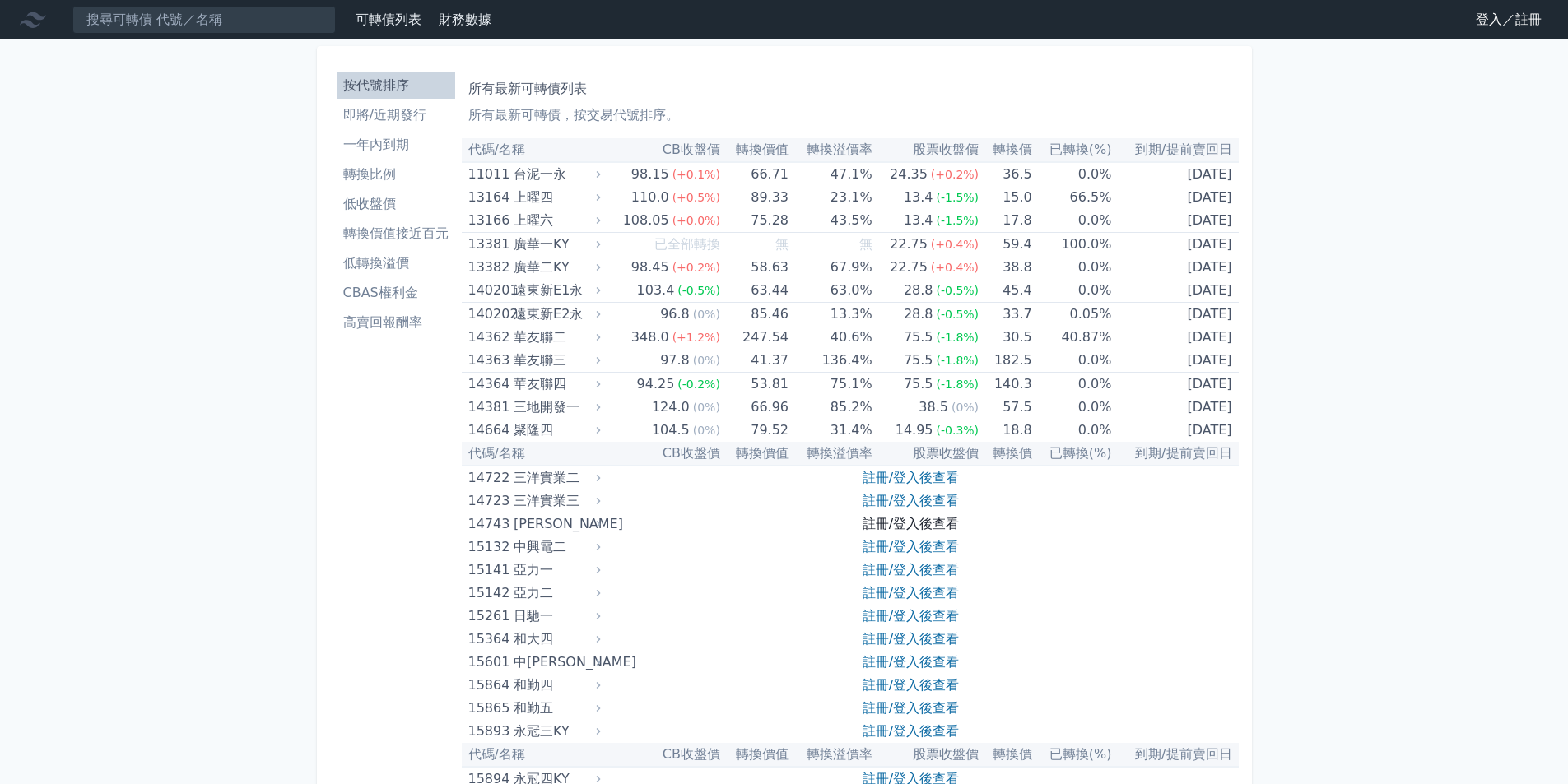
click at [936, 524] on link "註冊/登入後查看" at bounding box center [911, 524] width 96 height 16
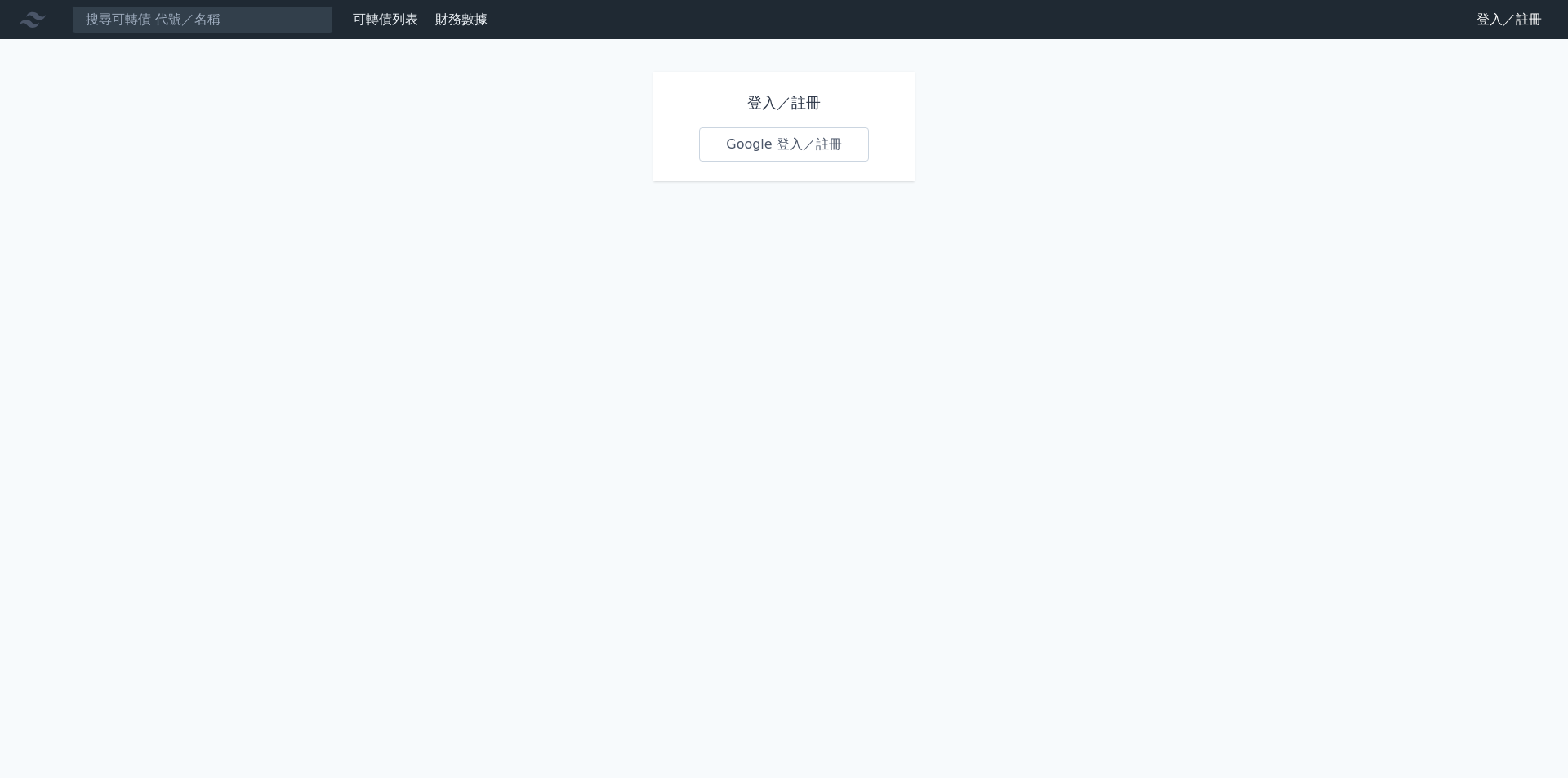
click at [778, 134] on link "Google 登入／註冊" at bounding box center [784, 144] width 170 height 35
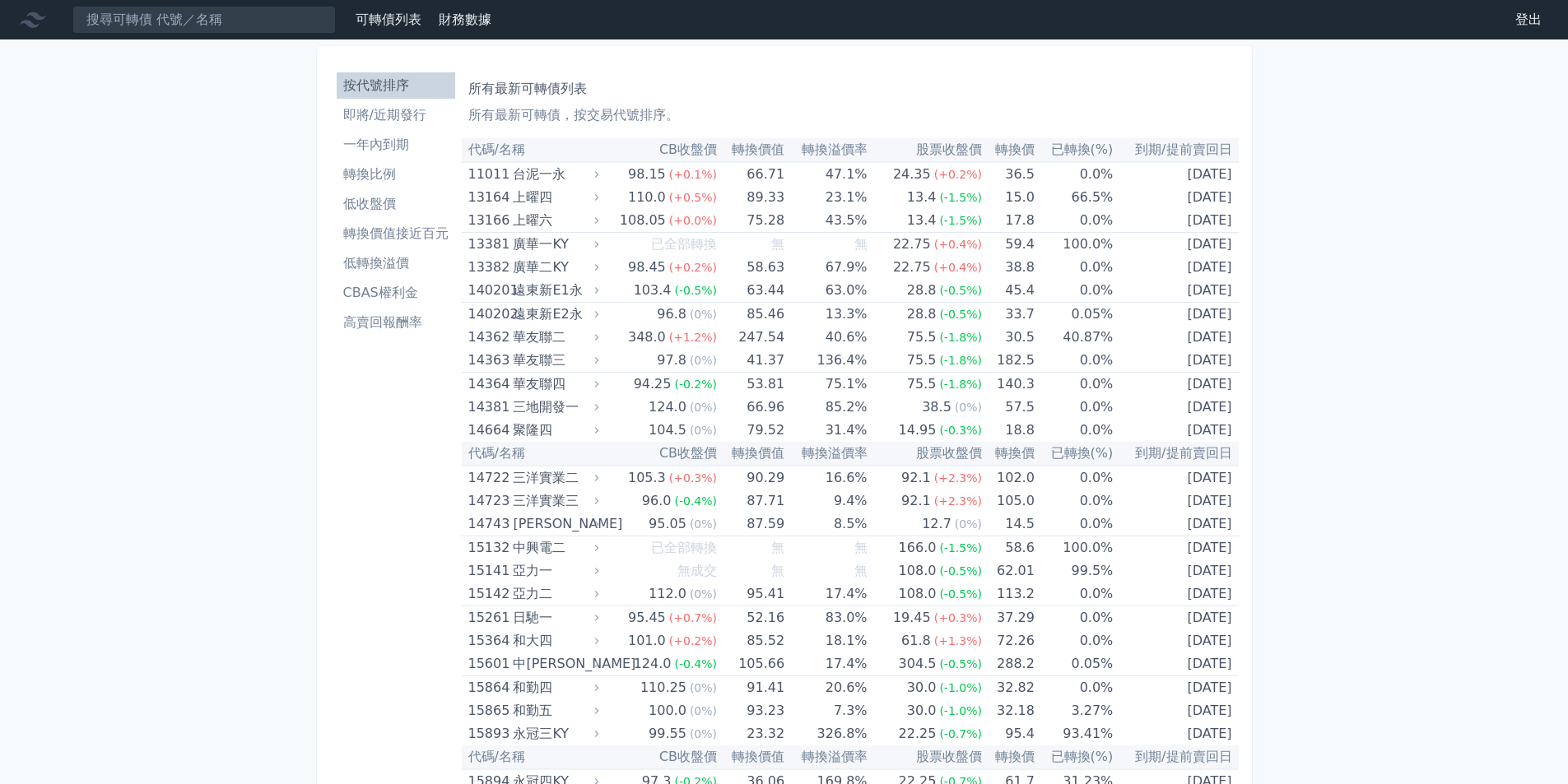
click at [396, 152] on li "一年內到期" at bounding box center [396, 145] width 119 height 20
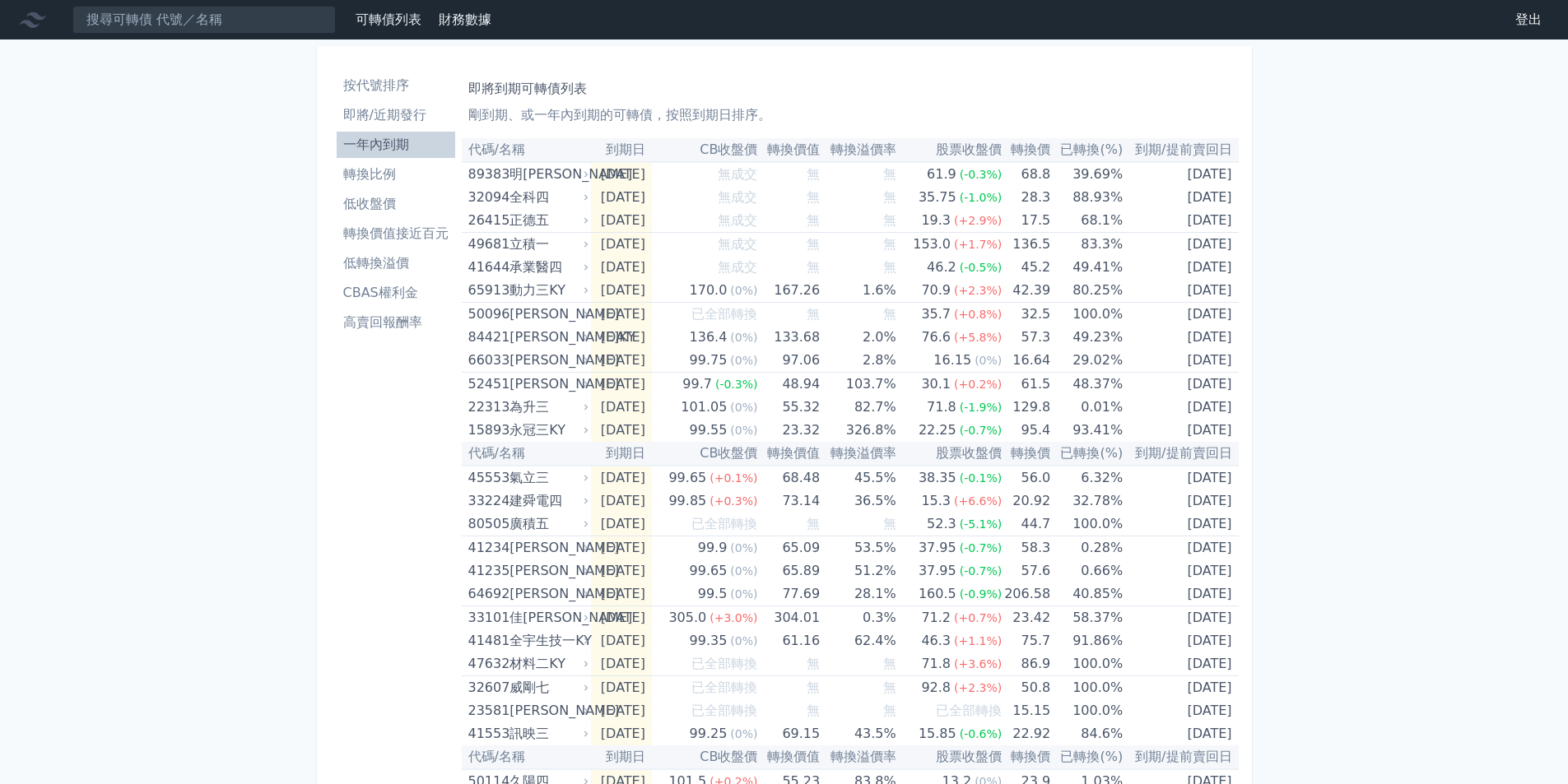
drag, startPoint x: 394, startPoint y: 154, endPoint x: 367, endPoint y: 138, distance: 31.4
click at [367, 138] on li "一年內到期" at bounding box center [396, 145] width 119 height 20
click at [392, 130] on ul "按代號排序 即將/近期發行 一年內到期 轉換比例 低收盤價 轉換價值接近百元 低轉換溢價 CBAS權利金 高賣回報酬率" at bounding box center [396, 204] width 119 height 263
click at [391, 135] on li "一年內到期" at bounding box center [396, 145] width 119 height 20
click at [385, 168] on li "轉換比例" at bounding box center [396, 174] width 119 height 20
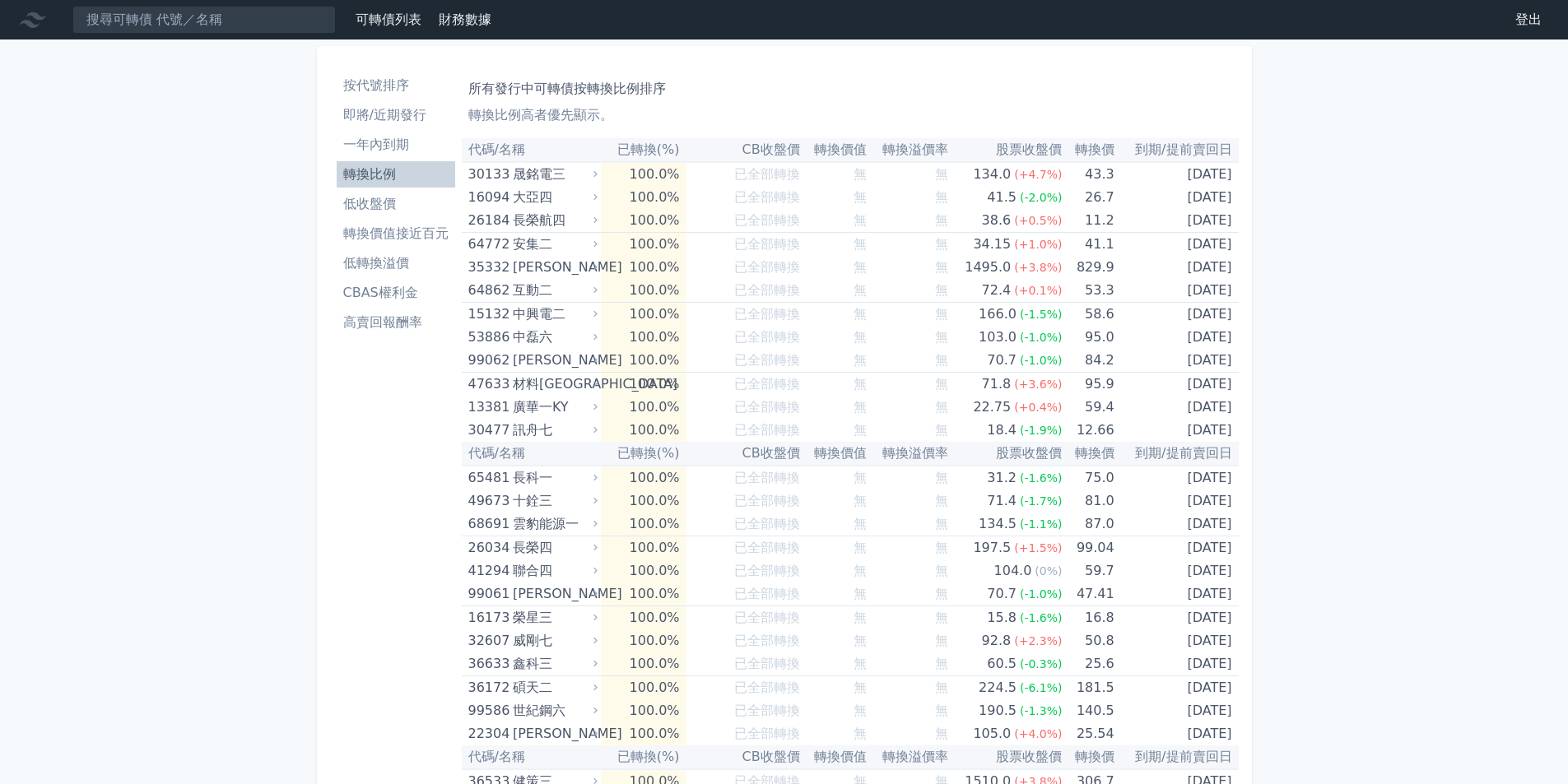
click at [390, 138] on li "一年內到期" at bounding box center [396, 145] width 119 height 20
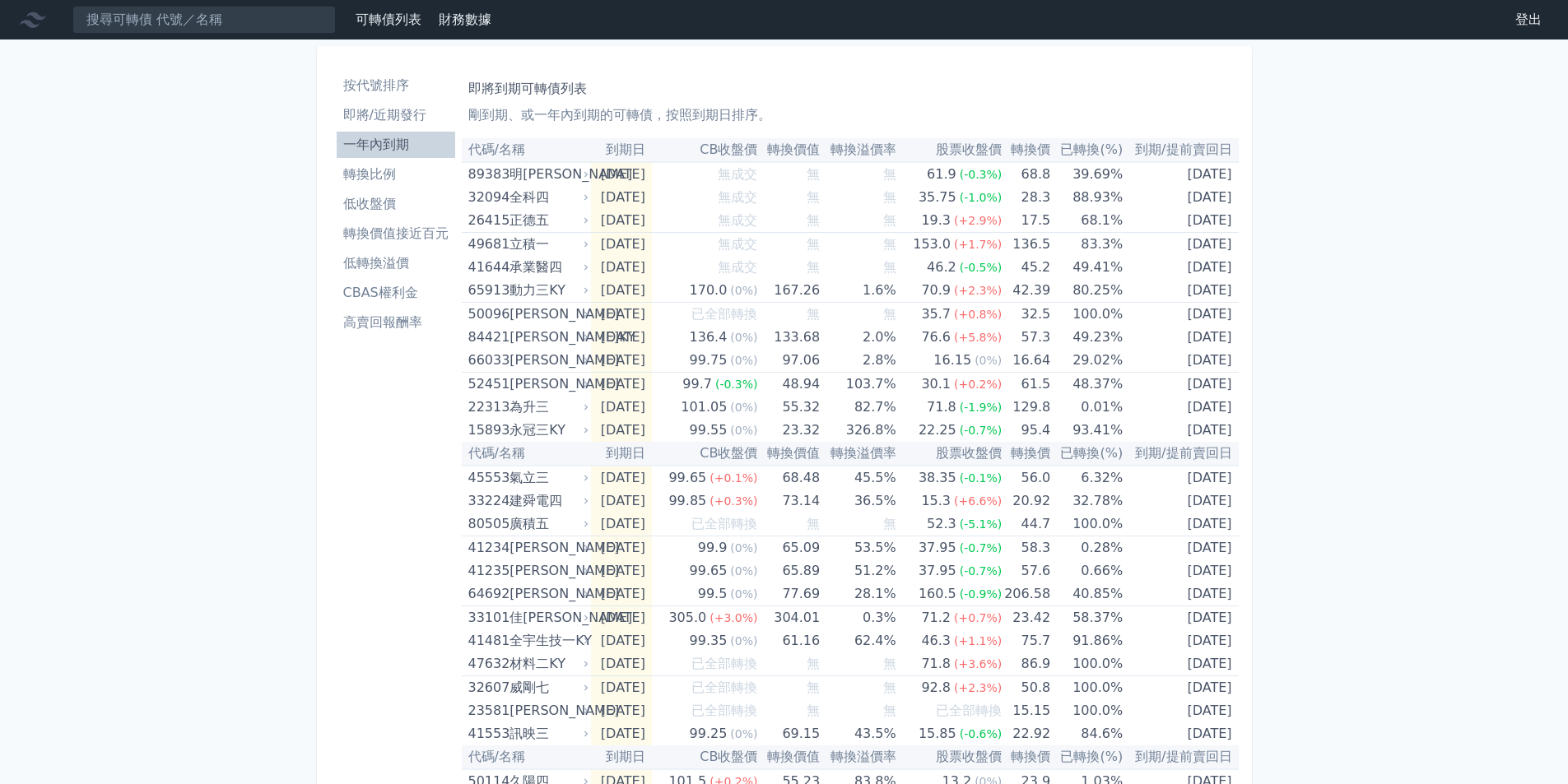
click at [407, 195] on li "低收盤價" at bounding box center [396, 204] width 119 height 20
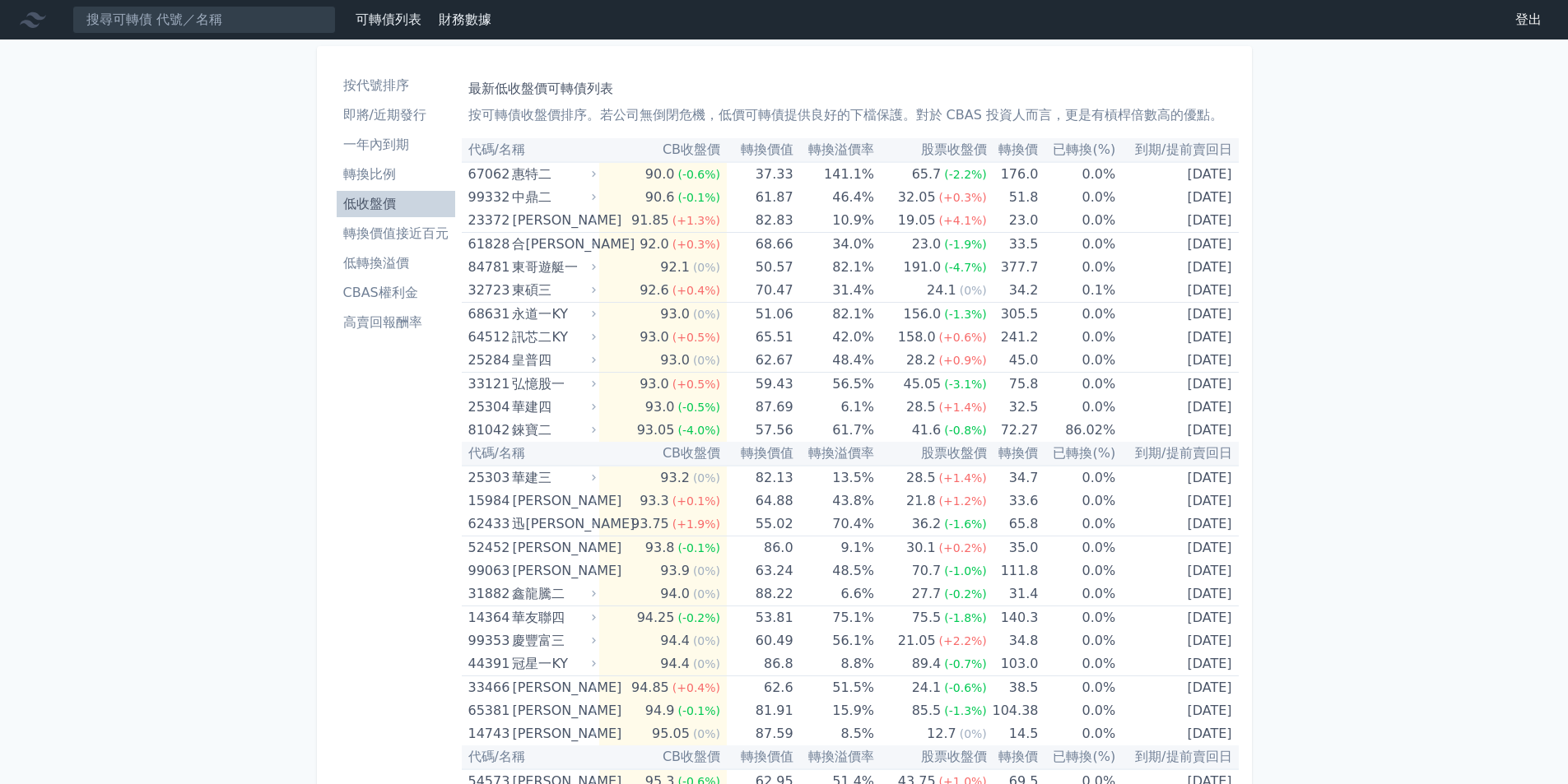
click at [403, 138] on li "一年內到期" at bounding box center [396, 145] width 119 height 20
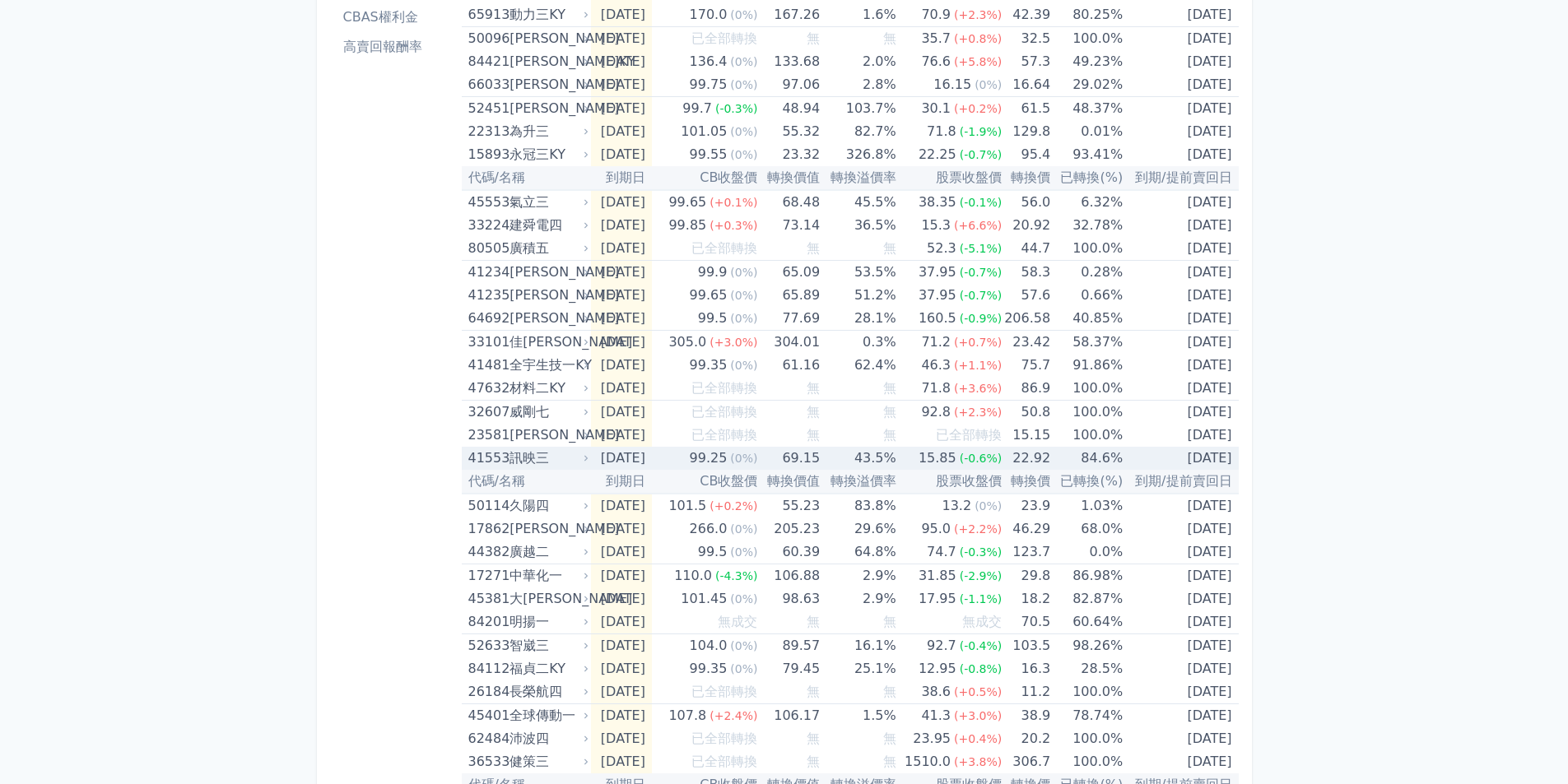
scroll to position [246, 0]
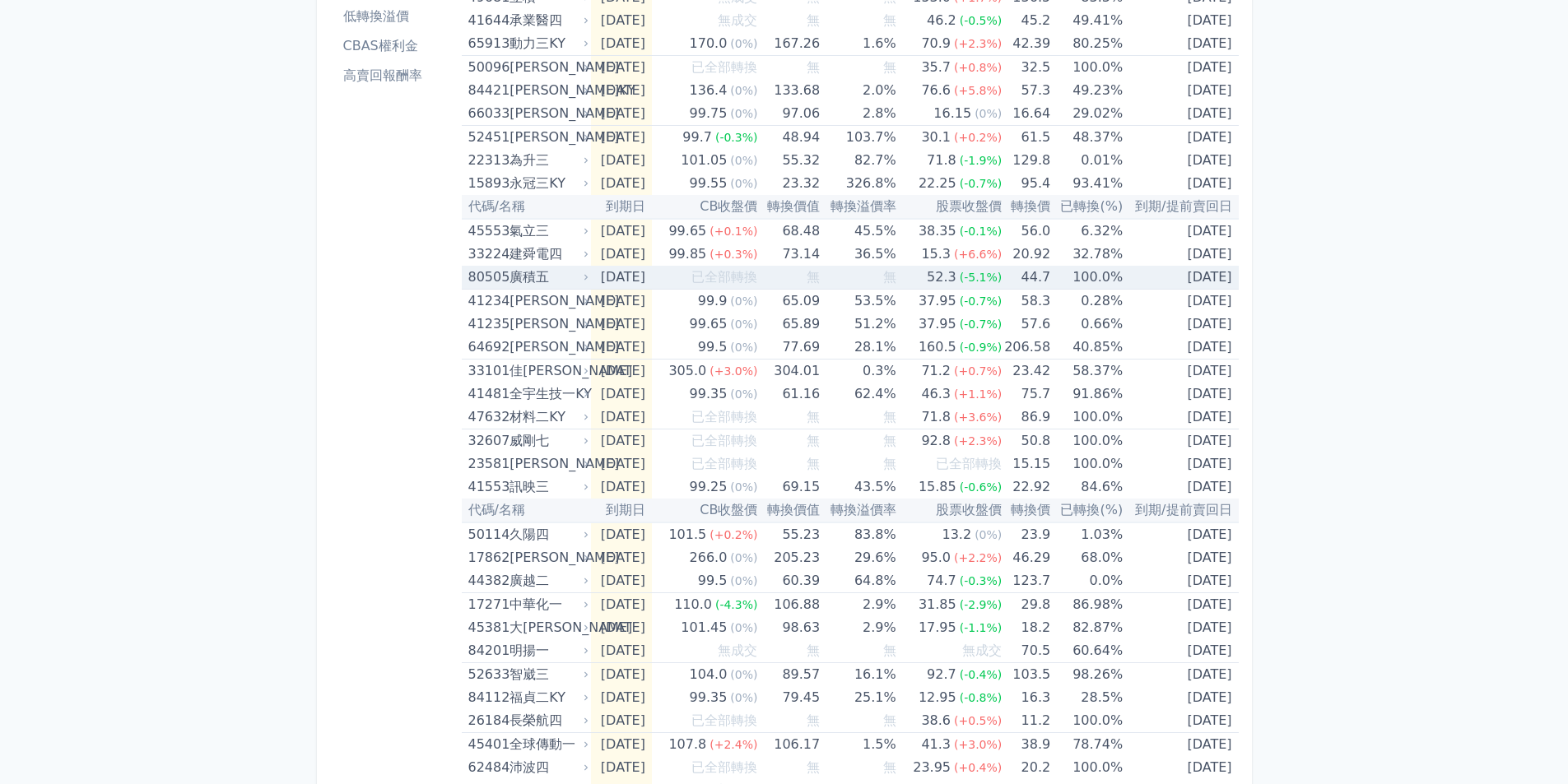
click at [606, 271] on td "[DATE]" at bounding box center [622, 278] width 61 height 24
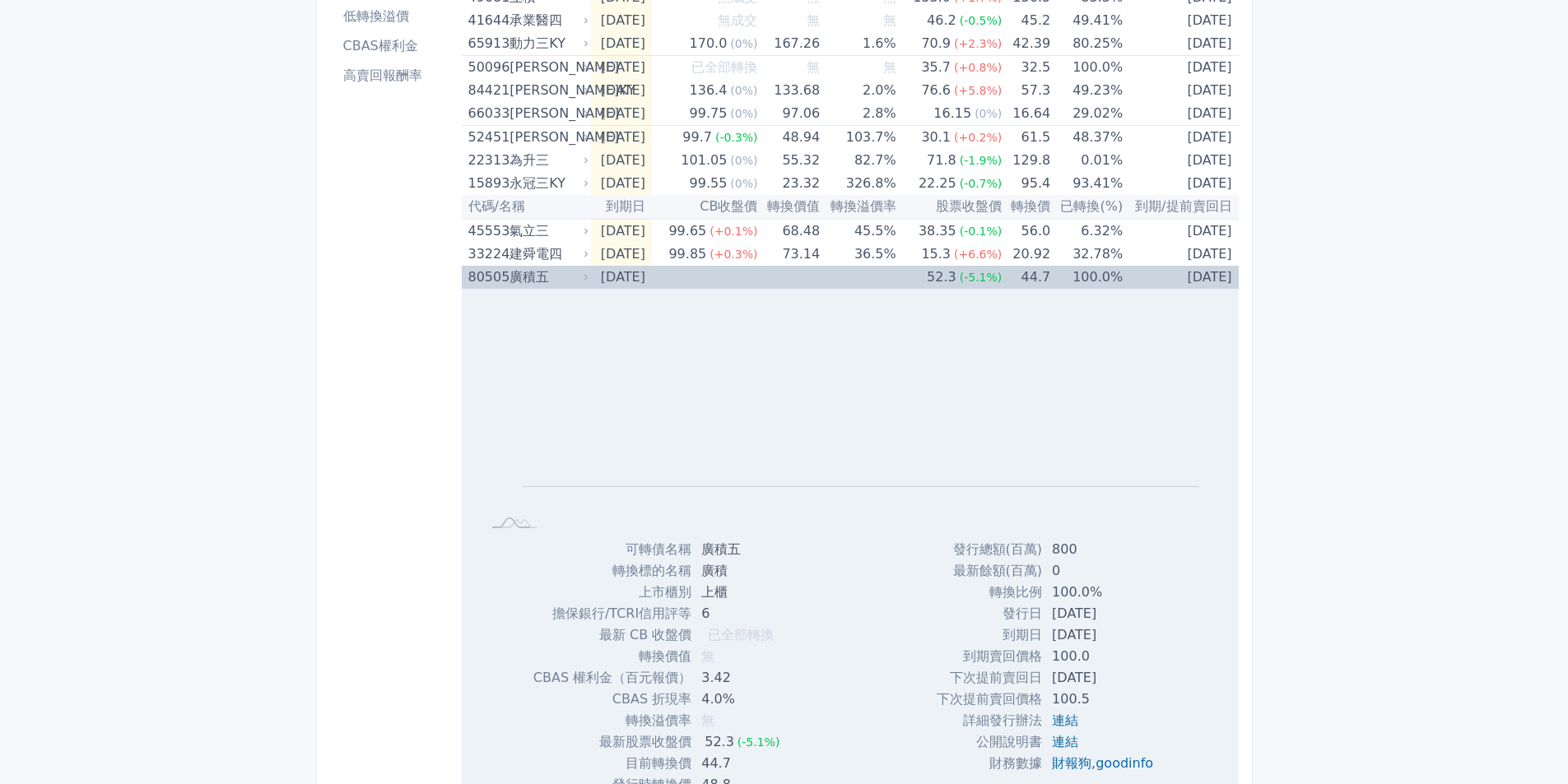
click at [606, 271] on td "[DATE]" at bounding box center [622, 278] width 61 height 23
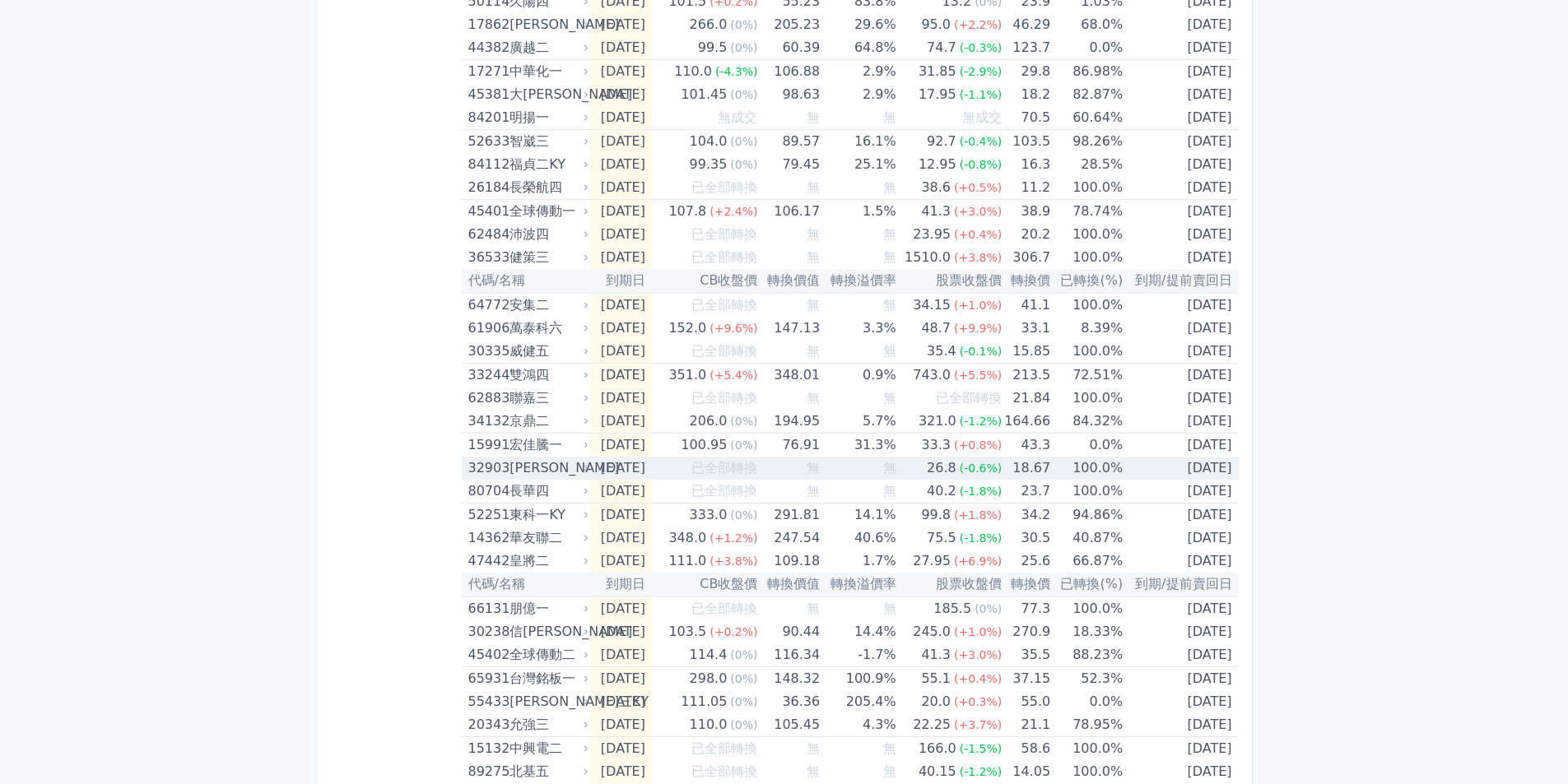
scroll to position [988, 0]
